Goal: Task Accomplishment & Management: Manage account settings

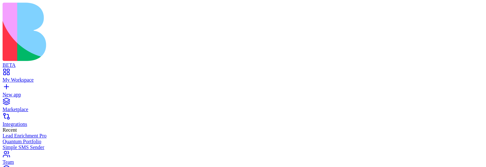
type input "********"
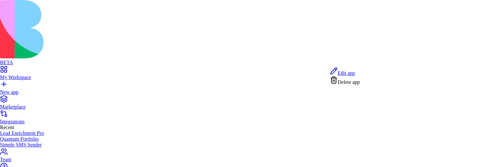
click at [354, 72] on span "Edit app" at bounding box center [346, 72] width 17 height 5
